Goal: Task Accomplishment & Management: Complete application form

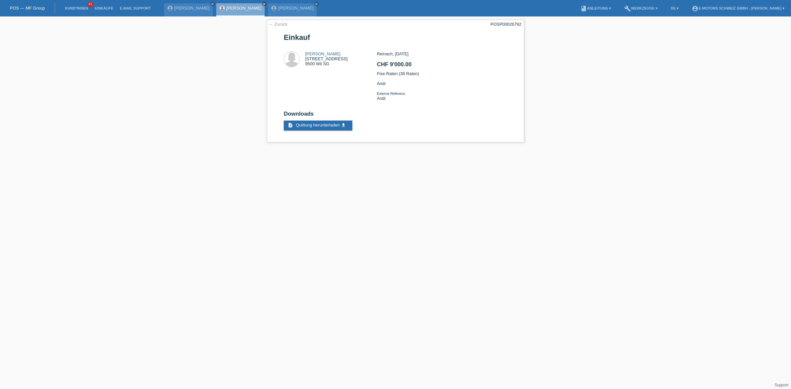
click at [240, 11] on div "Budimka Brandes close" at bounding box center [240, 9] width 49 height 13
click at [239, 7] on link "[PERSON_NAME]" at bounding box center [243, 8] width 35 height 5
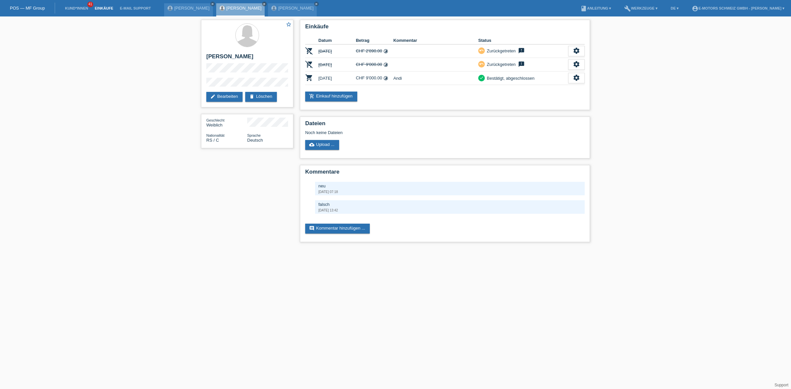
click at [102, 7] on link "Einkäufe" at bounding box center [103, 8] width 25 height 4
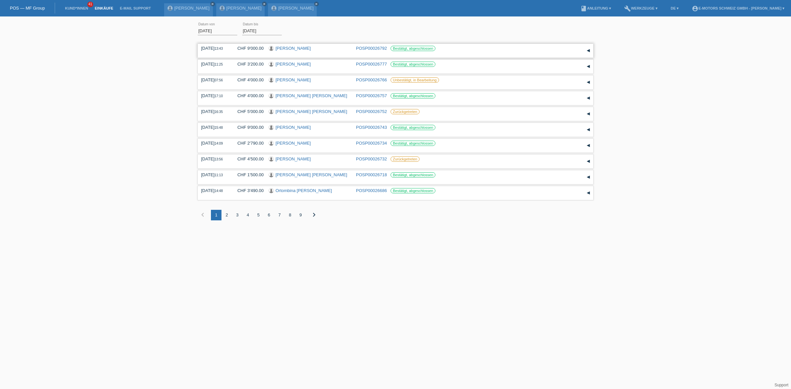
click at [295, 47] on link "[PERSON_NAME]" at bounding box center [292, 48] width 35 height 5
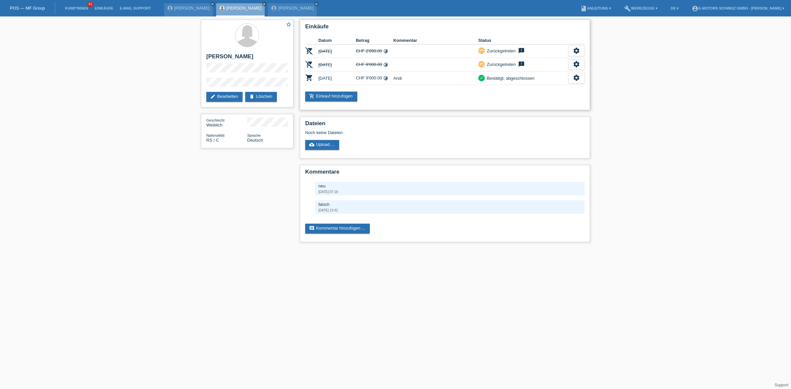
click at [576, 82] on div "settings" at bounding box center [576, 78] width 16 height 11
click at [551, 86] on div "fullscreen Anzeigen" at bounding box center [551, 88] width 65 height 10
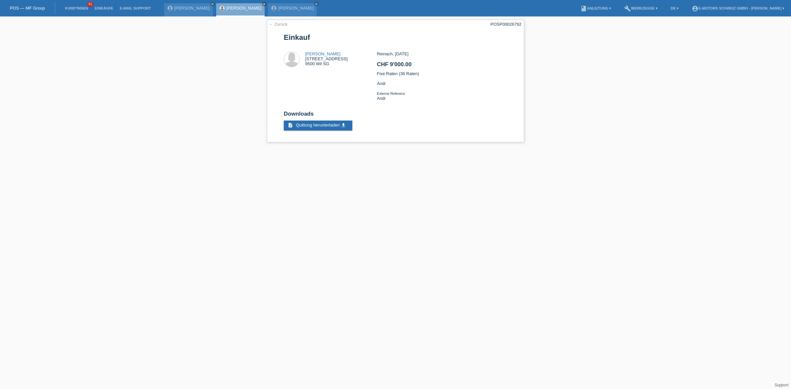
click at [235, 8] on link "[PERSON_NAME]" at bounding box center [243, 8] width 35 height 5
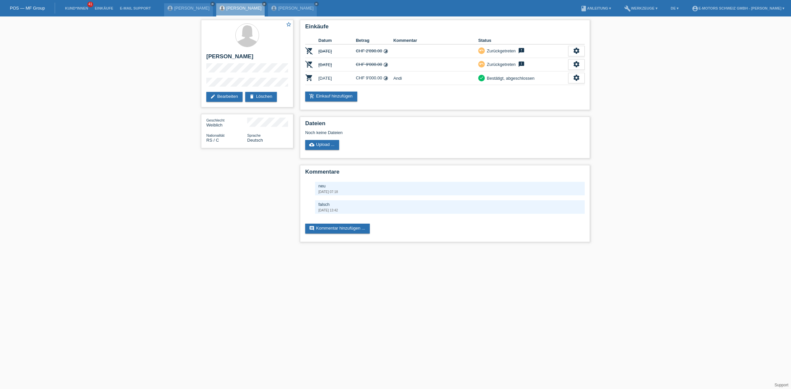
click at [97, 5] on li "Einkäufe" at bounding box center [103, 8] width 25 height 17
click at [100, 4] on li "Einkäufe" at bounding box center [103, 8] width 25 height 17
click at [101, 5] on li "Einkäufe" at bounding box center [103, 8] width 25 height 17
click at [101, 9] on link "Einkäufe" at bounding box center [103, 8] width 25 height 4
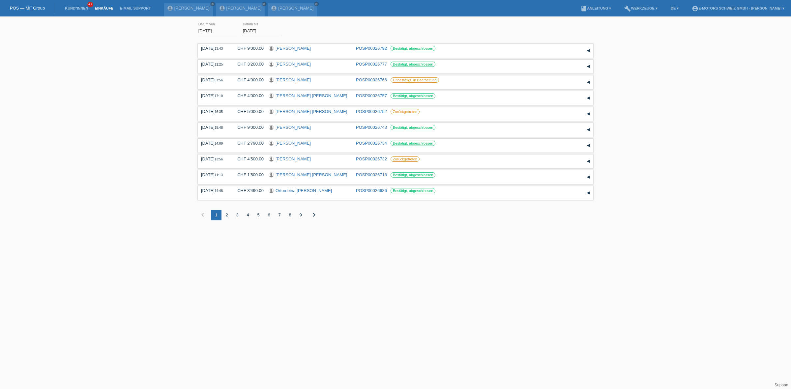
click at [308, 30] on div "Übernehmen" at bounding box center [305, 31] width 36 height 10
click at [300, 46] on link "[PERSON_NAME]" at bounding box center [292, 48] width 35 height 5
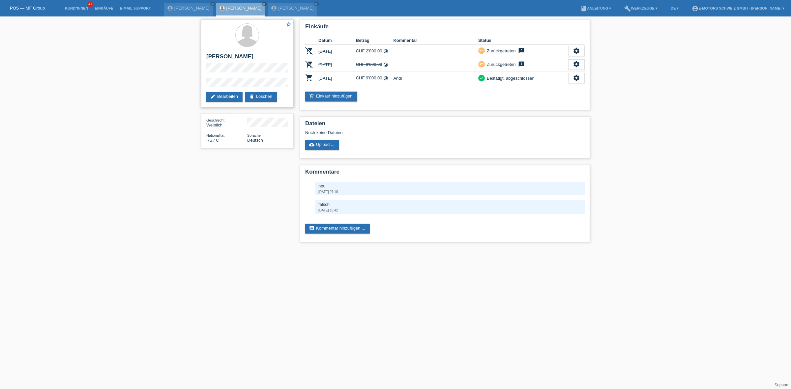
click at [206, 56] on div "star_border Budimka Brandes edit Bearbeiten delete Löschen" at bounding box center [247, 64] width 92 height 88
click at [213, 56] on h2 "[PERSON_NAME]" at bounding box center [247, 58] width 82 height 10
drag, startPoint x: 213, startPoint y: 56, endPoint x: 239, endPoint y: 55, distance: 26.4
click at [239, 55] on h2 "[PERSON_NAME]" at bounding box center [247, 58] width 82 height 10
copy h2 "[PERSON_NAME]"
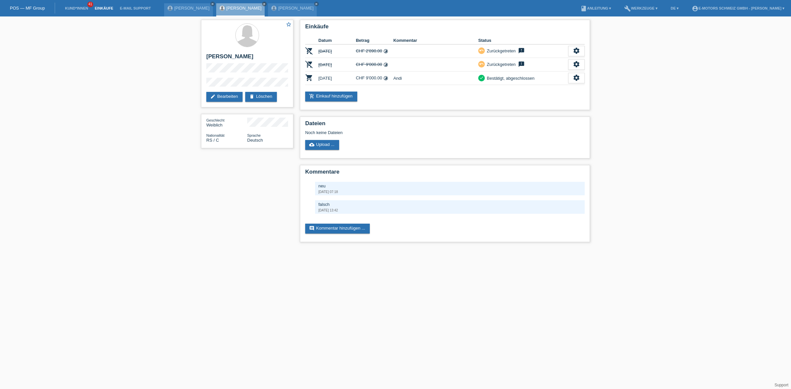
click at [101, 7] on link "Einkäufe" at bounding box center [103, 8] width 25 height 4
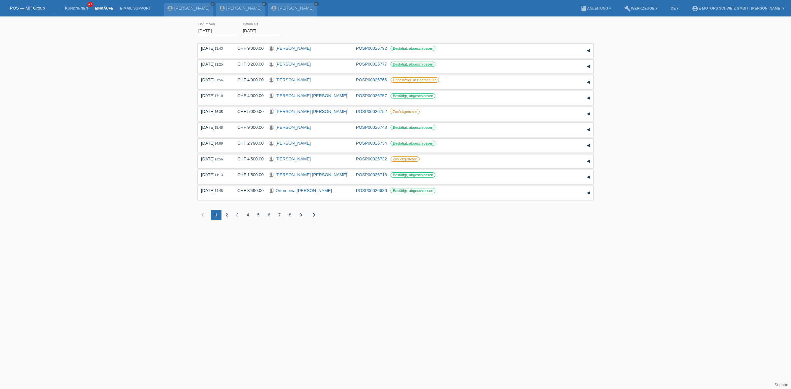
click at [225, 215] on div "2" at bounding box center [226, 215] width 11 height 11
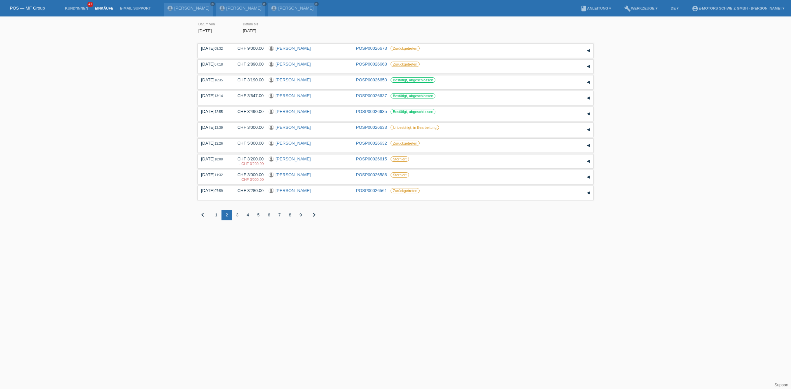
click at [257, 215] on div "5" at bounding box center [258, 215] width 11 height 11
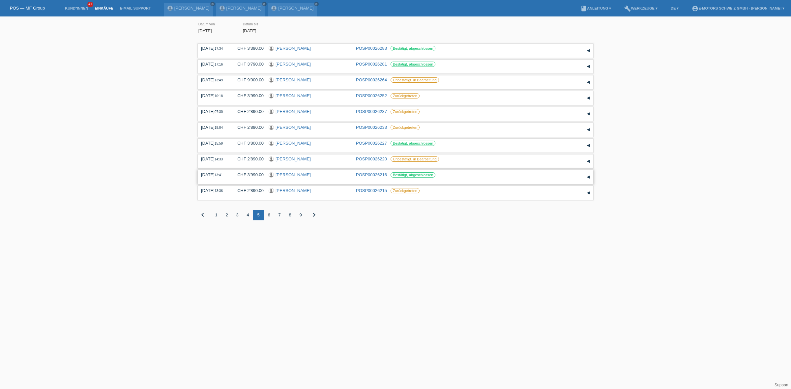
click at [307, 176] on link "[PERSON_NAME]" at bounding box center [292, 174] width 35 height 5
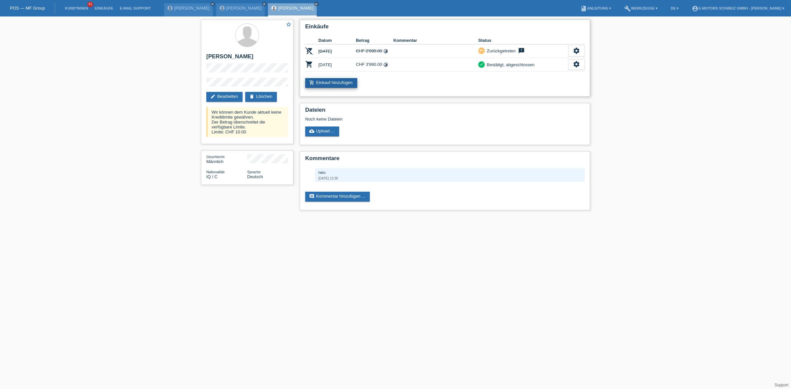
click at [334, 83] on link "add_shopping_cart Einkauf hinzufügen" at bounding box center [331, 83] width 52 height 10
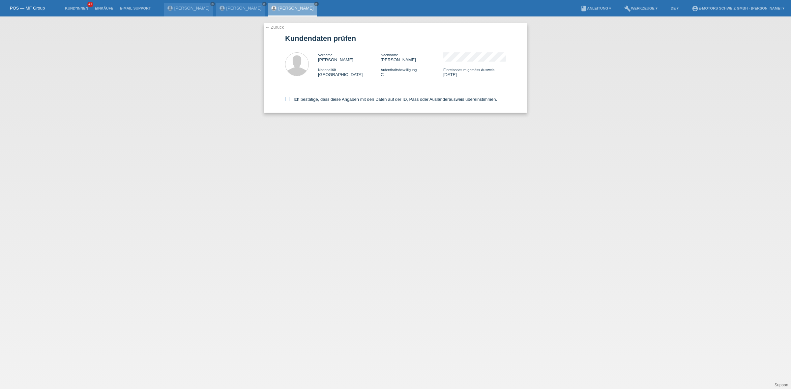
click at [326, 99] on label "Ich bestätige, dass diese Angaben mit den Daten auf der ID, Pass oder Ausländer…" at bounding box center [391, 99] width 212 height 5
click at [289, 99] on input "Ich bestätige, dass diese Angaben mit den Daten auf der ID, Pass oder Ausländer…" at bounding box center [287, 99] width 4 height 4
checkbox input "true"
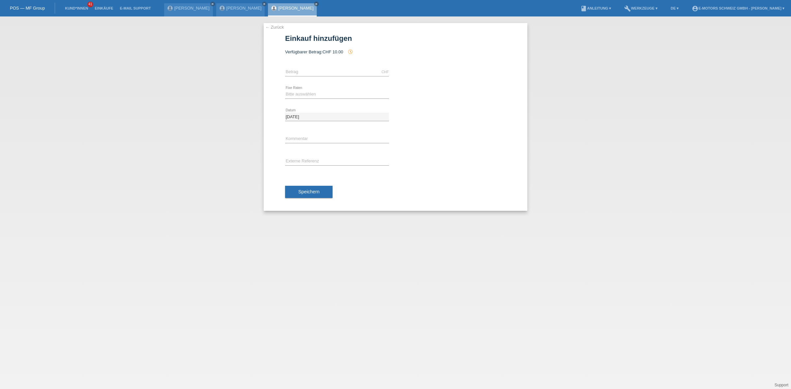
click at [301, 67] on div "CHF error Betrag" at bounding box center [337, 72] width 104 height 22
click at [303, 69] on input "text" at bounding box center [337, 72] width 104 height 8
type input "11.00"
click at [293, 96] on select "Bitte auswählen 12 Raten 24 Raten 36 Raten 48 Raten" at bounding box center [337, 94] width 104 height 8
select select "214"
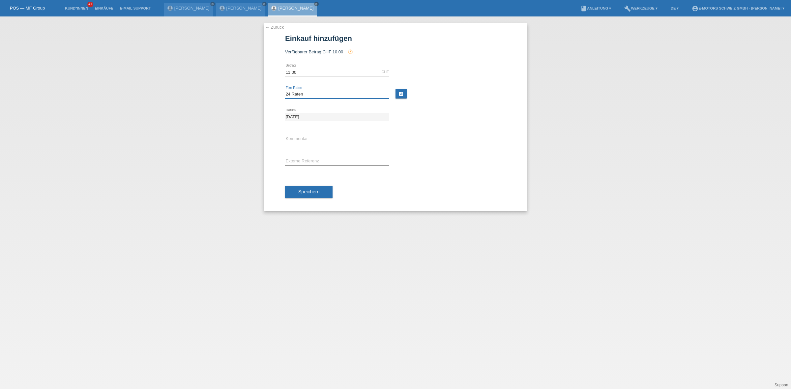
click at [285, 90] on select "Bitte auswählen 12 Raten 24 Raten 36 Raten 48 Raten" at bounding box center [337, 94] width 104 height 8
click at [317, 189] on button "Speichern" at bounding box center [308, 192] width 47 height 13
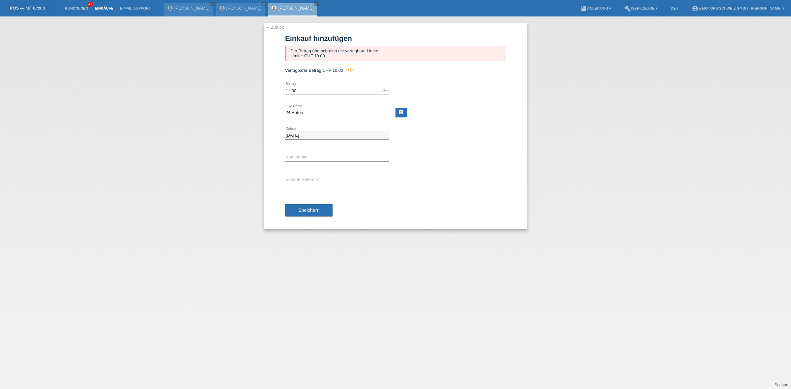
click at [101, 6] on link "Einkäufe" at bounding box center [103, 8] width 25 height 4
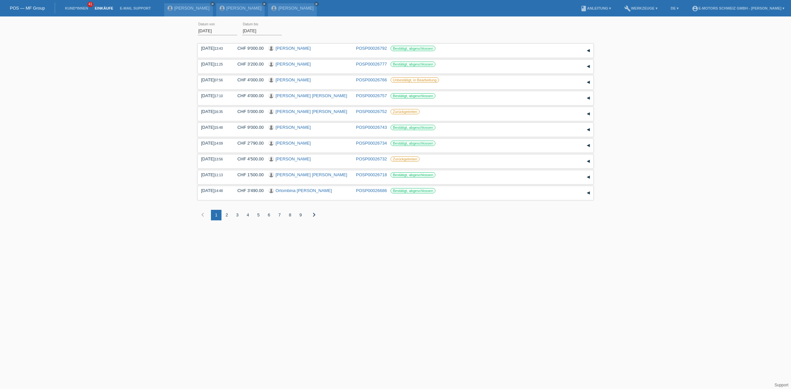
click at [225, 213] on div "2" at bounding box center [226, 215] width 11 height 11
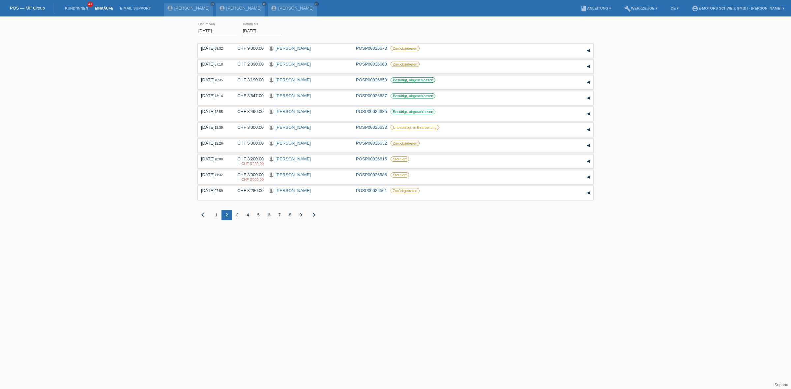
click at [261, 213] on div "5" at bounding box center [258, 215] width 11 height 11
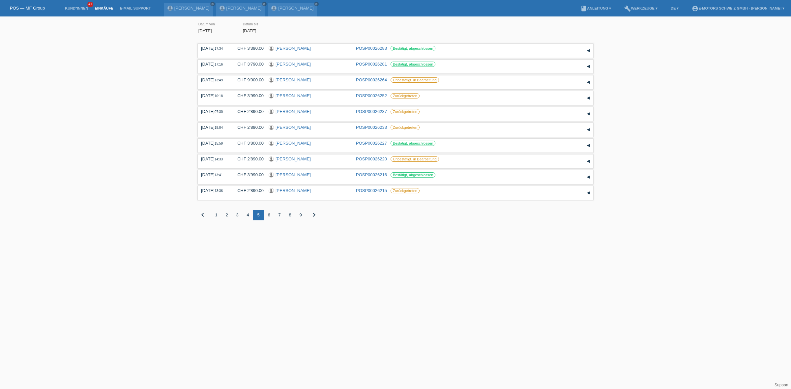
click at [302, 230] on html "POS — MF Group Kund*innen 41 Einkäufe E-Mail Support Budimka Brandes close close" at bounding box center [395, 115] width 791 height 230
click at [269, 215] on div "6" at bounding box center [269, 215] width 11 height 11
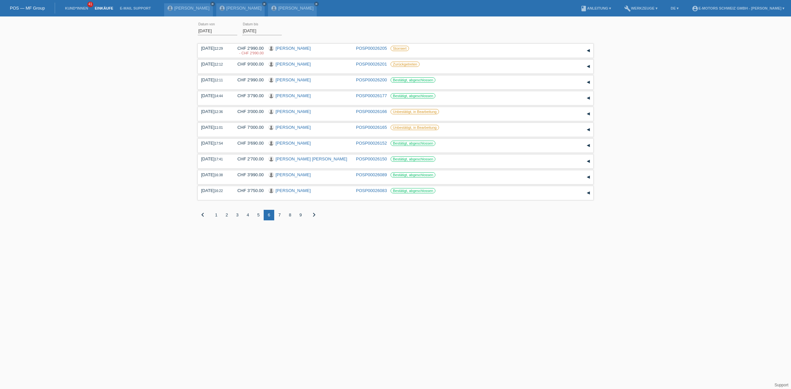
click at [293, 32] on div "Übernehmen" at bounding box center [305, 31] width 36 height 10
click at [300, 31] on div "Übernehmen" at bounding box center [305, 31] width 36 height 10
drag, startPoint x: 300, startPoint y: 31, endPoint x: 312, endPoint y: 44, distance: 17.5
click at [312, 44] on div "01.08.2025 error Datum von 29.08.2025 error Datum bis Übernehmen 12:29 Storniert" at bounding box center [395, 125] width 395 height 211
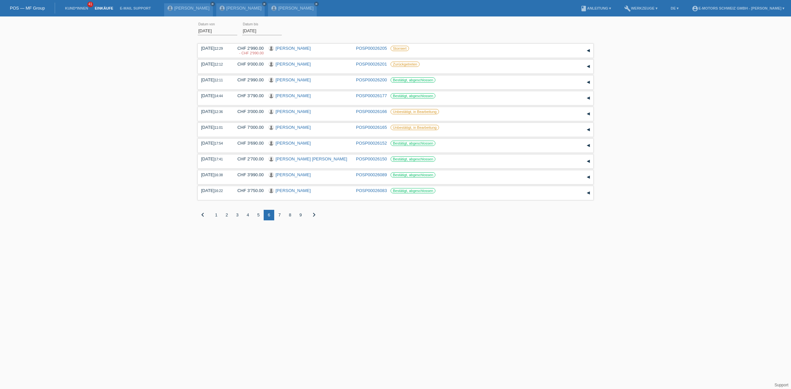
click at [345, 31] on div "01.08.2025 error Datum von 29.08.2025 error Datum bis Übernehmen" at bounding box center [395, 31] width 395 height 22
click at [302, 218] on div "9" at bounding box center [300, 215] width 11 height 11
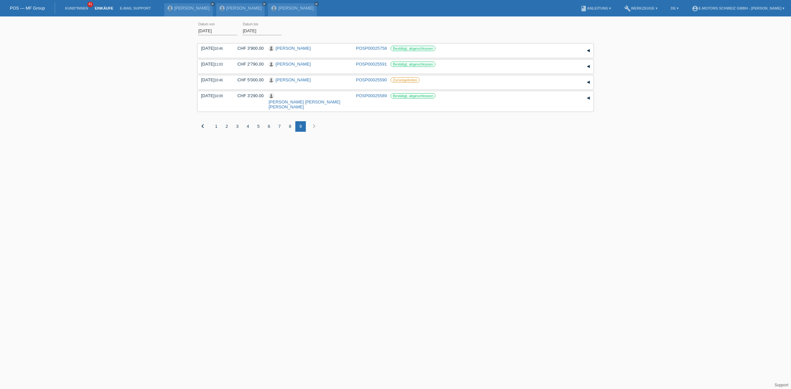
click at [292, 123] on div "8" at bounding box center [290, 126] width 11 height 11
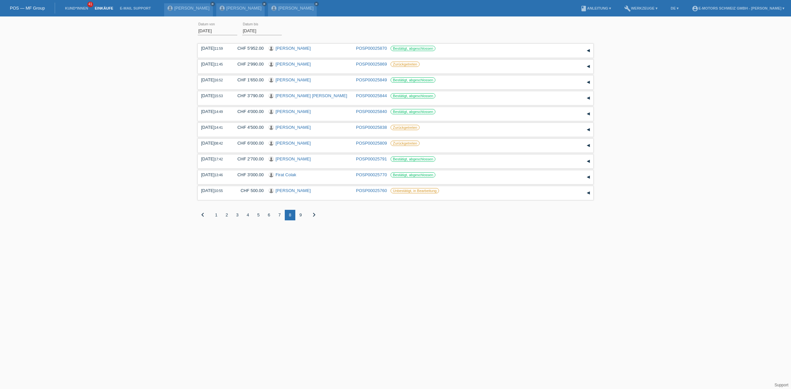
click at [124, 147] on div "01.08.2025 error Datum von 29.08.2025 error Datum bis Übernehmen 11:59 Datum" at bounding box center [395, 125] width 791 height 211
click at [279, 216] on div "7" at bounding box center [279, 215] width 11 height 11
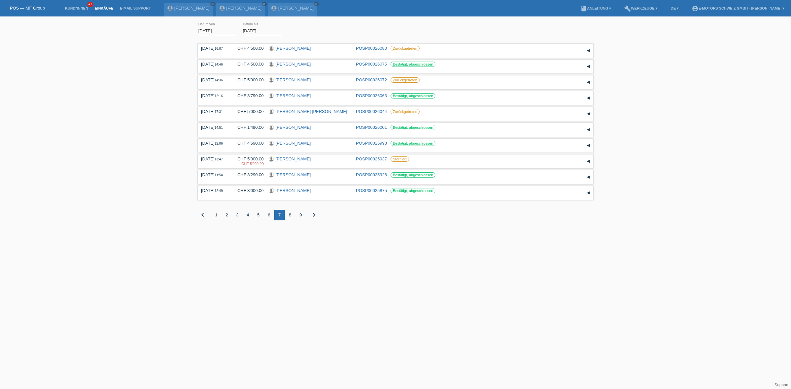
click at [269, 213] on div "6" at bounding box center [269, 215] width 11 height 11
click at [214, 216] on div "1" at bounding box center [216, 215] width 11 height 11
click at [297, 49] on link "[PERSON_NAME]" at bounding box center [292, 48] width 35 height 5
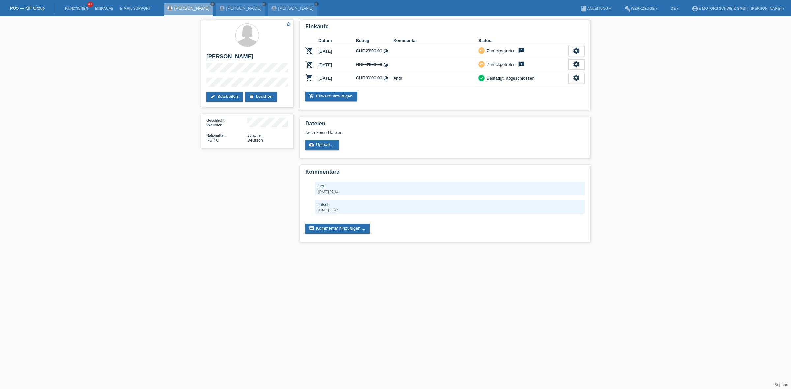
click at [103, 6] on li "Einkäufe" at bounding box center [103, 8] width 25 height 17
click at [108, 8] on link "Einkäufe" at bounding box center [103, 8] width 25 height 4
